Goal: Communication & Community: Answer question/provide support

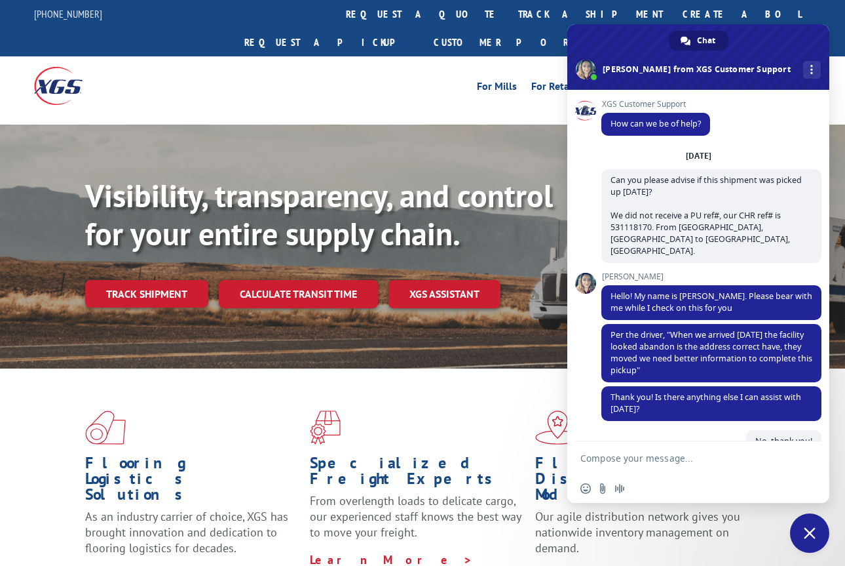
scroll to position [331, 0]
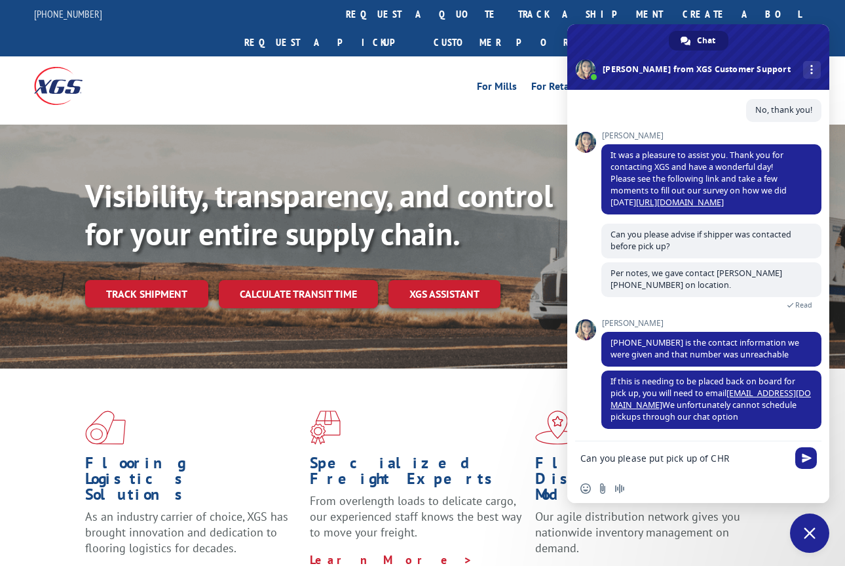
paste textarea "531118170"
click at [43, 372] on div "Flooring Logistics Solutions As an industry carrier of choice, XGS has brought …" at bounding box center [422, 496] width 845 height 256
click at [758, 461] on textarea "Can you please put pick up of CHR 531118170 back on for [DATE] and note" at bounding box center [684, 462] width 207 height 24
click at [747, 469] on textarea "Can you please put pick up of CHR 531118170 back on for [DATE] and note" at bounding box center [684, 462] width 207 height 24
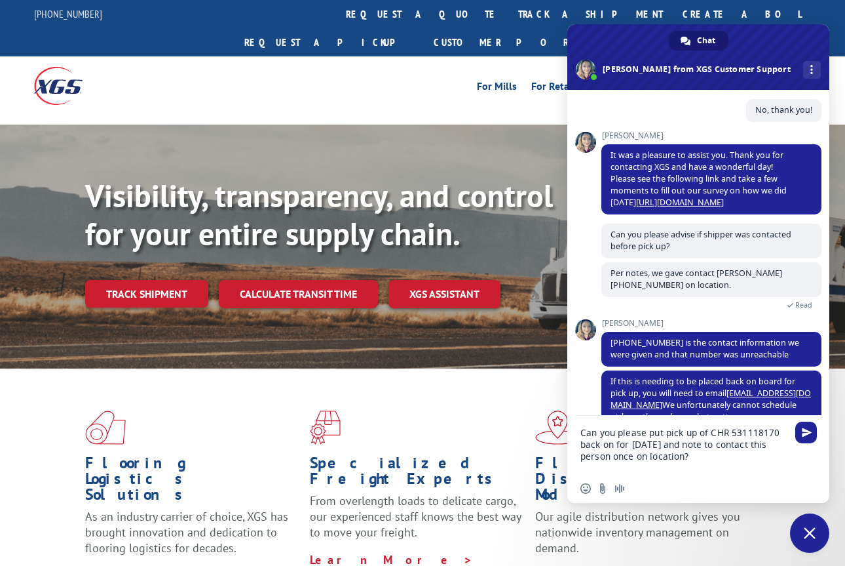
paste textarea "[PERSON_NAME] Accounts Manager Mobile: [PHONE_NUMBER]"
type textarea "Can you please put pick up of CHR 531118170 back on for [DATE] and note to cont…"
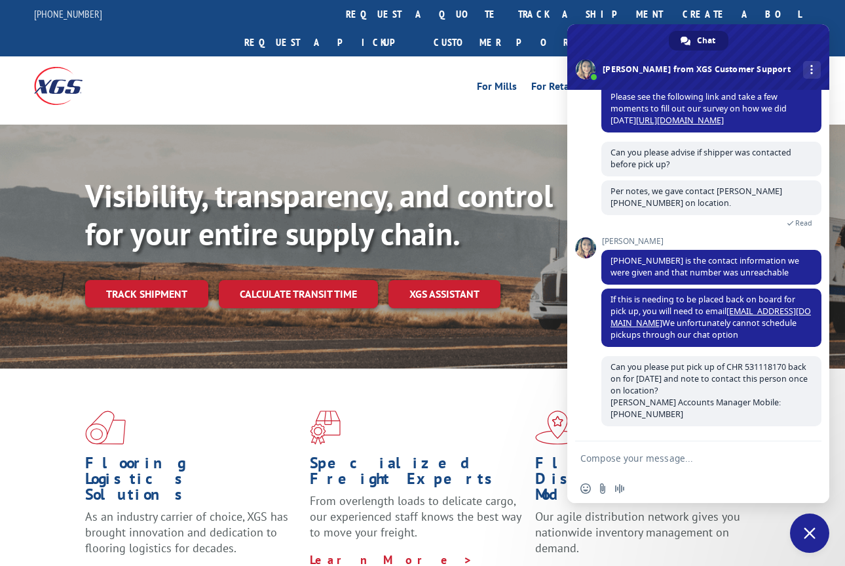
scroll to position [414, 0]
drag, startPoint x: 666, startPoint y: 415, endPoint x: 605, endPoint y: 361, distance: 82.2
click at [605, 361] on span "Can you please put pick up of CHR 531118170 back on for [DATE] and note to cont…" at bounding box center [712, 391] width 220 height 70
copy span "Can you please put pick up of CHR 531118170 back on for [DATE] and note to cont…"
click at [605, 361] on span "Can you please put pick up of CHR 531118170 back on for [DATE] and note to cont…" at bounding box center [712, 391] width 220 height 70
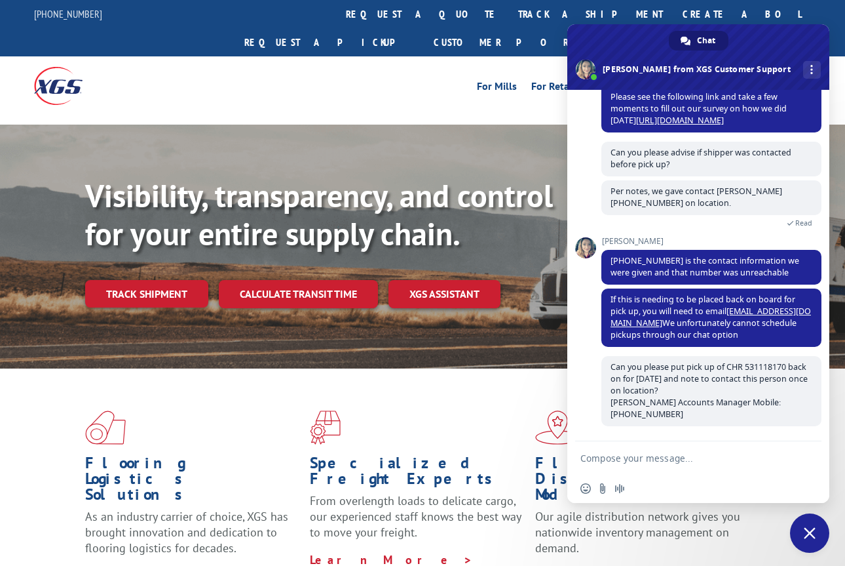
click at [604, 455] on textarea "Compose your message..." at bounding box center [684, 458] width 207 height 12
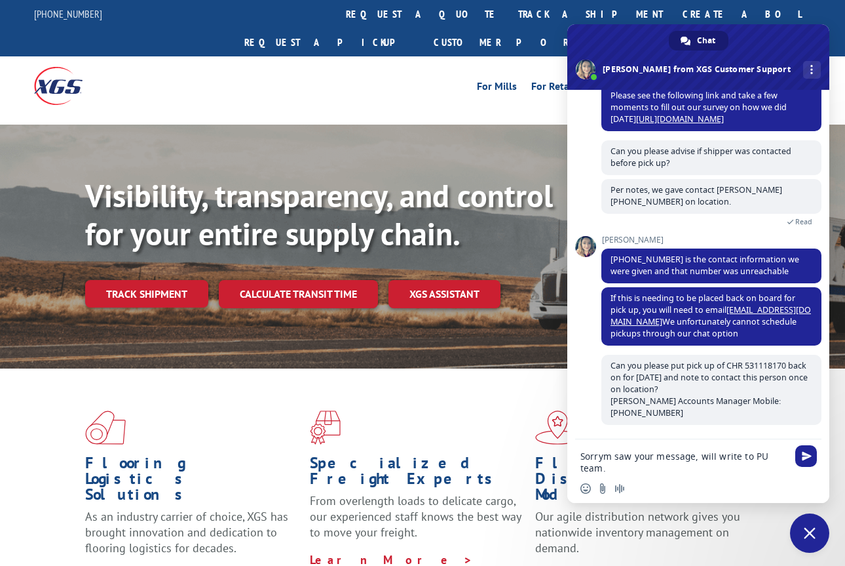
click at [606, 455] on textarea "Sorrym saw your message, will write to PU team." at bounding box center [684, 462] width 207 height 24
type textarea "Sorry saw your message, will write to PU team."
click at [813, 454] on span "Send" at bounding box center [807, 456] width 22 height 22
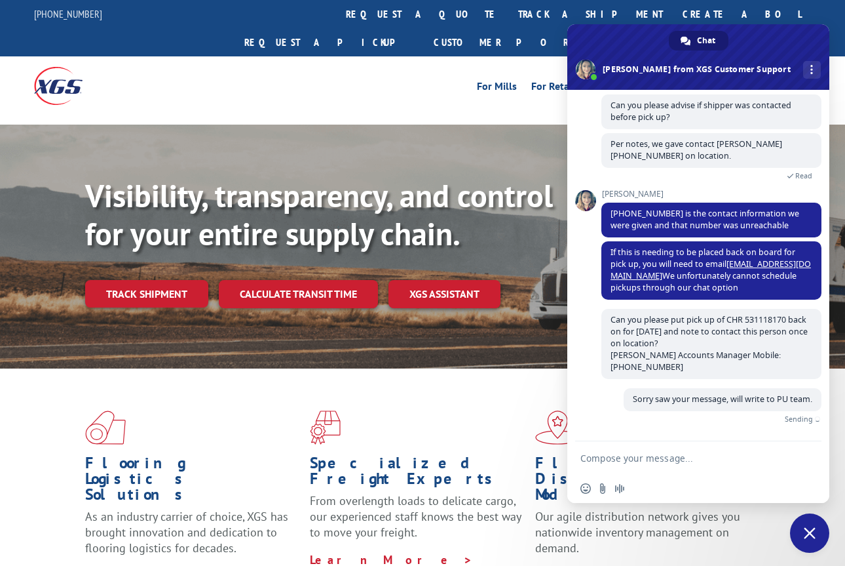
scroll to position [442, 0]
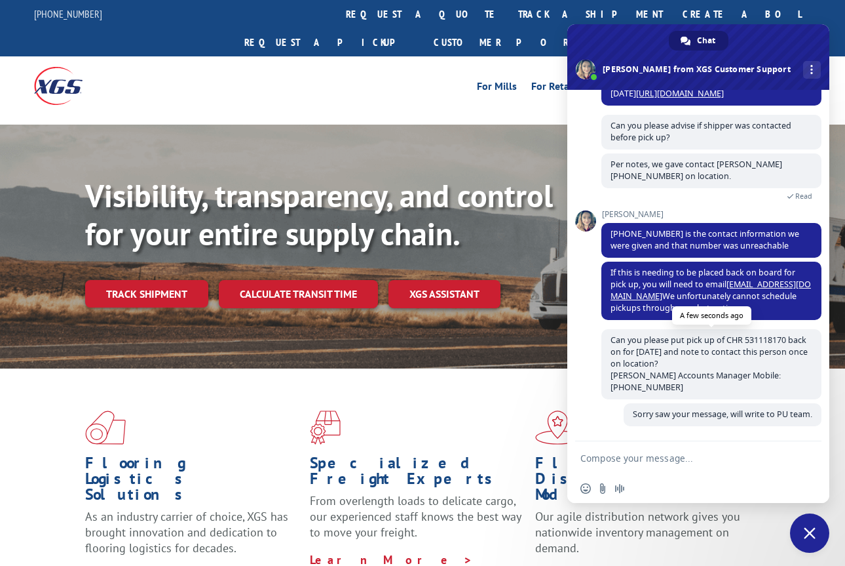
click at [769, 335] on span "Can you please put pick up of CHR 531118170 back on for [DATE] and note to cont…" at bounding box center [709, 363] width 197 height 58
copy span "531118170"
drag, startPoint x: 801, startPoint y: 277, endPoint x: 728, endPoint y: 277, distance: 72.7
click at [728, 277] on span "If this is needing to be placed back on board for pick up, you will need to ema…" at bounding box center [712, 290] width 220 height 58
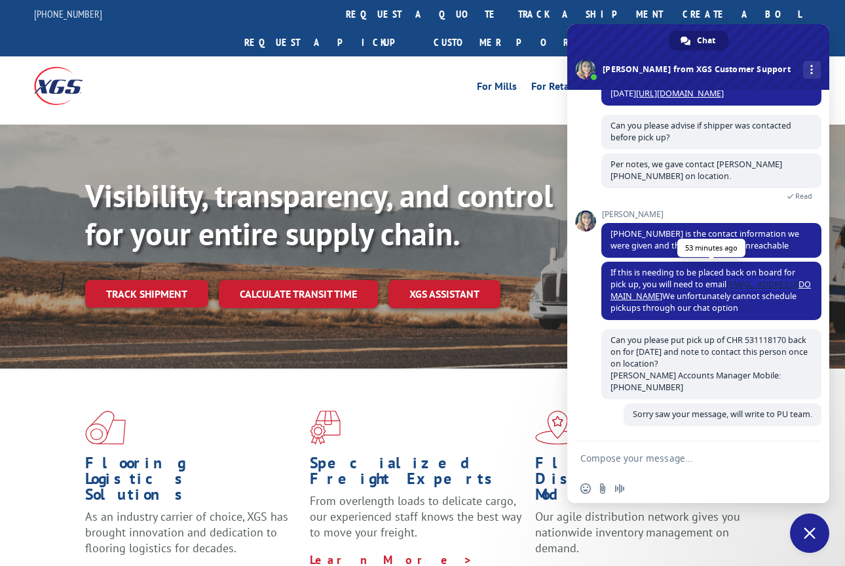
copy span "xgsPickups@xgsi."
click at [728, 277] on span "If this is needing to be placed back on board for pick up, you will need to ema…" at bounding box center [711, 290] width 201 height 47
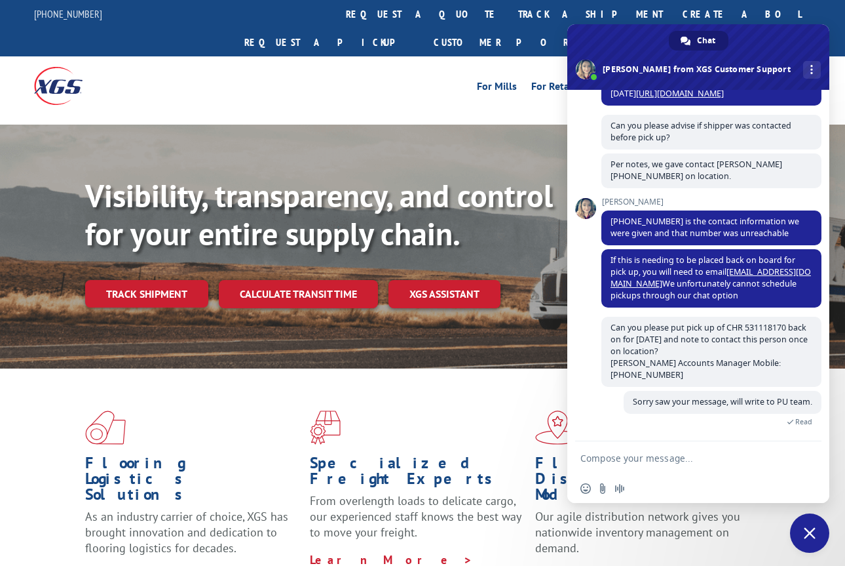
scroll to position [467, 0]
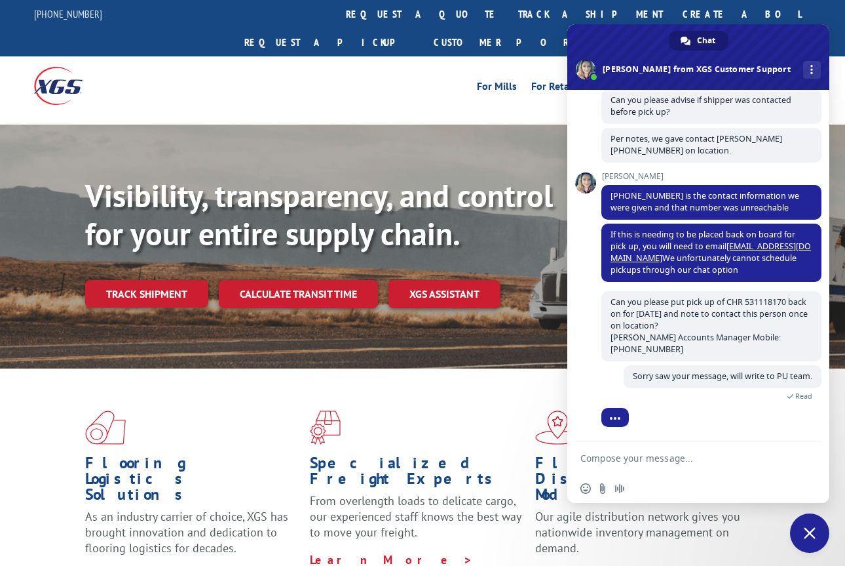
click at [760, 469] on form at bounding box center [684, 458] width 207 height 35
click at [729, 463] on textarea "Compose your message..." at bounding box center [684, 458] width 207 height 12
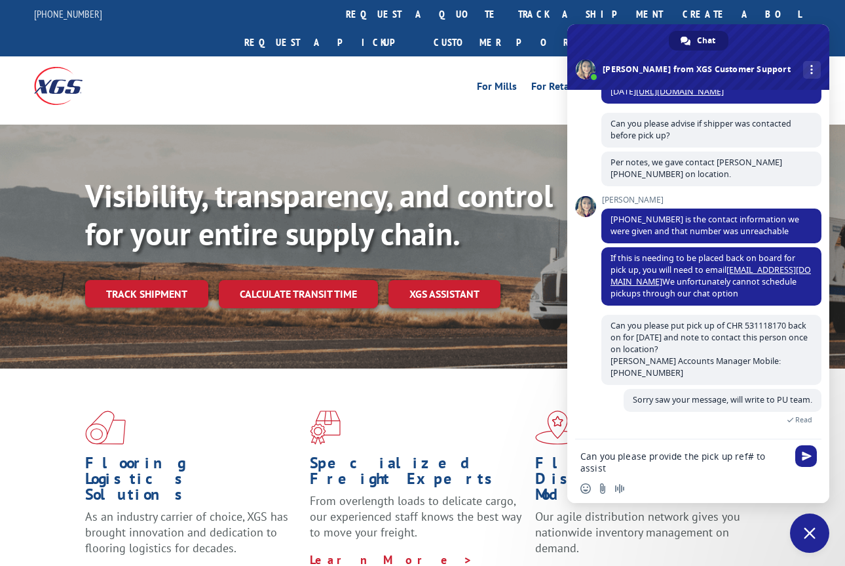
scroll to position [502, 0]
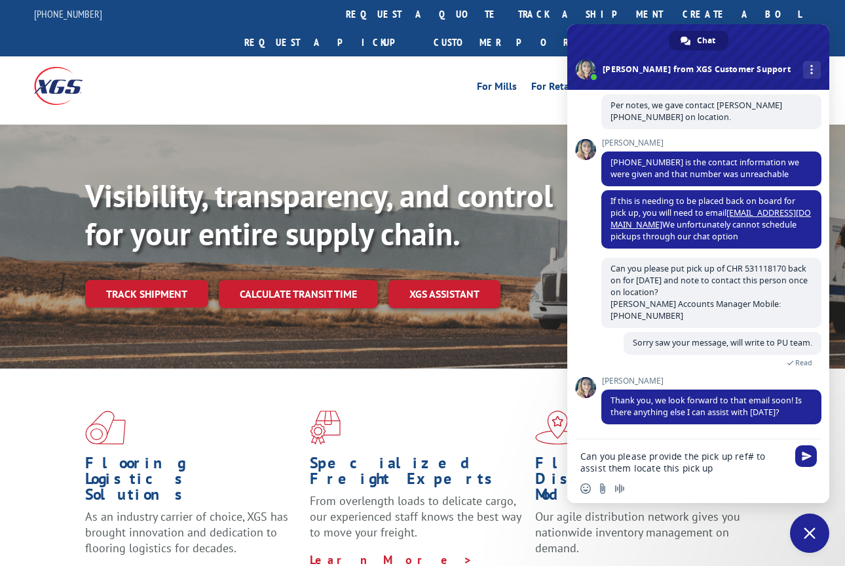
type textarea "Can you please provide the pick up ref# to assist them locate this pick up?"
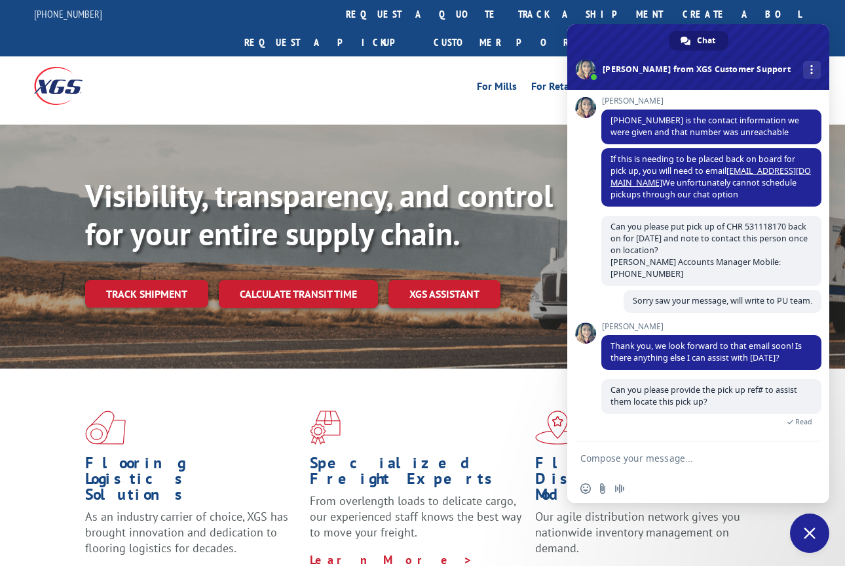
scroll to position [560, 0]
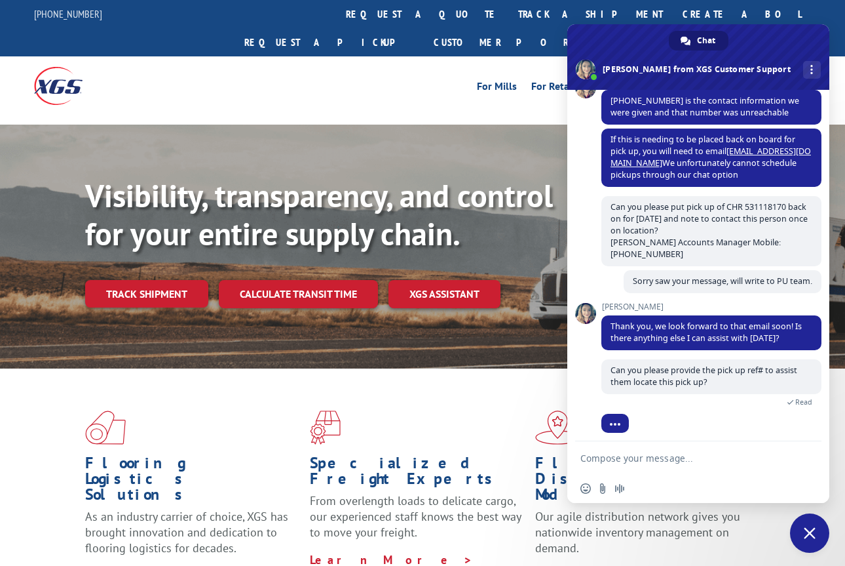
click at [670, 485] on div "Insert an emoji Send a file Audio message" at bounding box center [698, 488] width 262 height 29
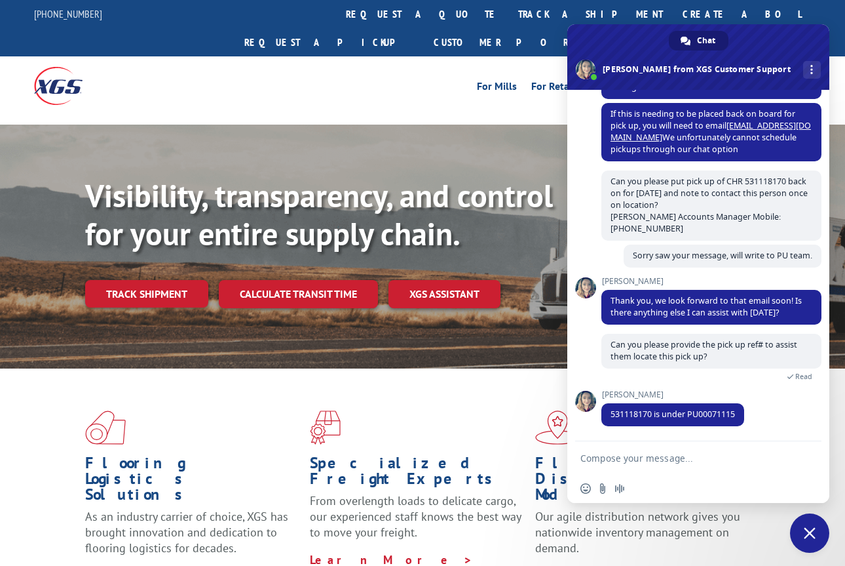
scroll to position [592, 0]
click at [727, 417] on span "531118170 is under PU00071115" at bounding box center [673, 413] width 125 height 11
copy span "PU00071115"
click at [653, 457] on textarea "Compose your message..." at bounding box center [684, 458] width 207 height 12
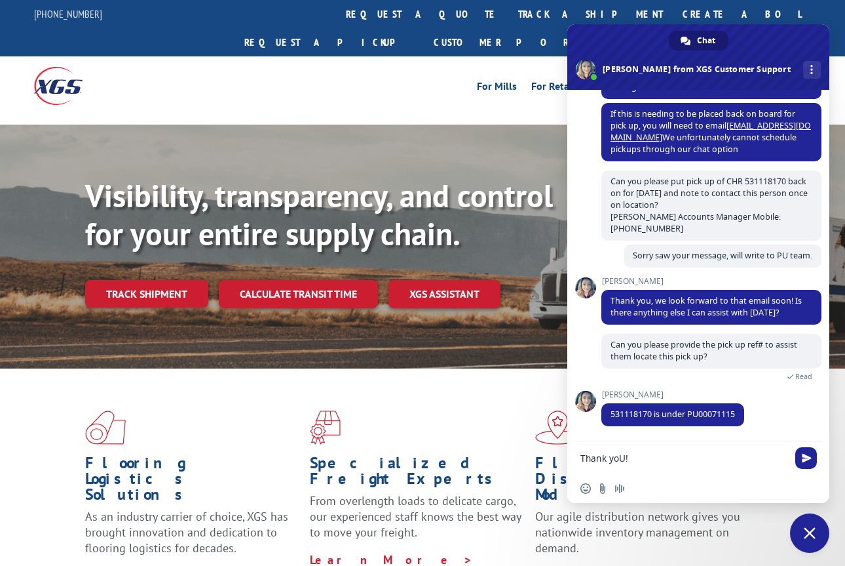
type textarea "Thank yoU!"
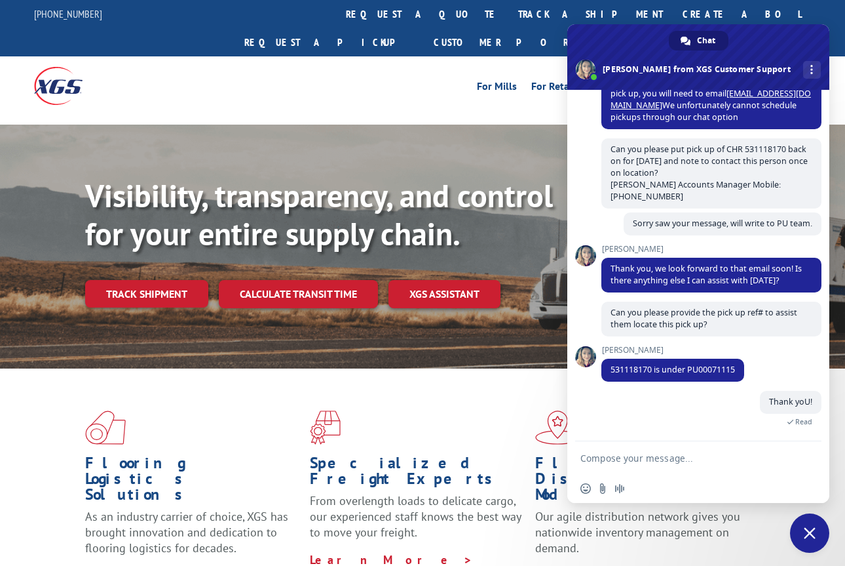
scroll to position [639, 0]
